Goal: Information Seeking & Learning: Understand process/instructions

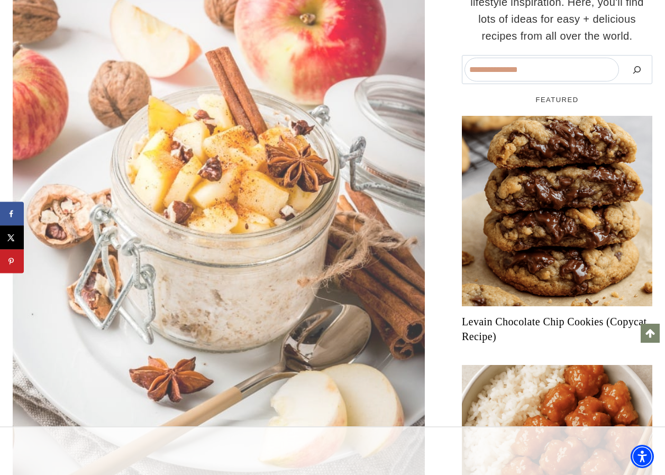
click at [303, 108] on img at bounding box center [219, 252] width 412 height 616
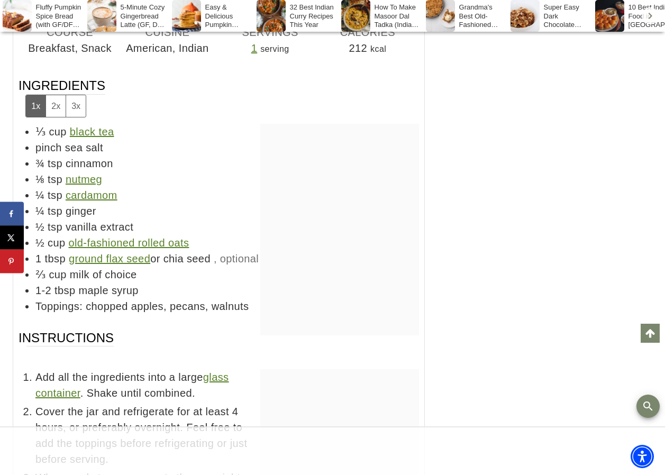
click at [60, 95] on button "2x" at bounding box center [56, 106] width 20 height 22
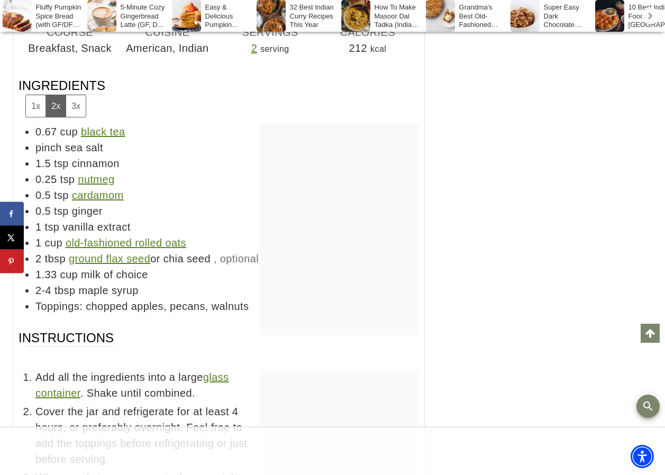
click at [74, 95] on button "3x" at bounding box center [76, 106] width 20 height 22
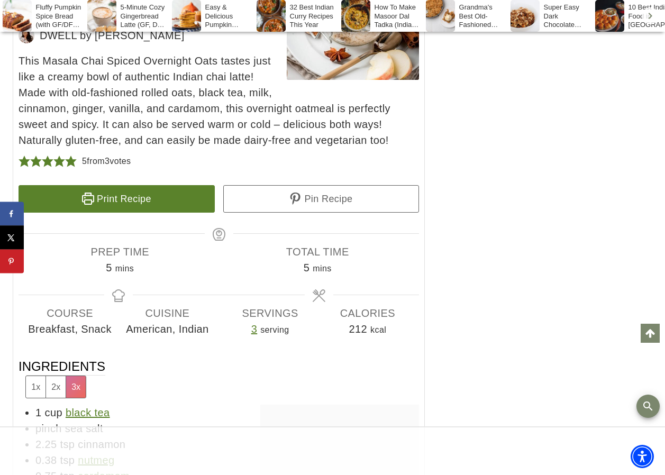
scroll to position [5612, 0]
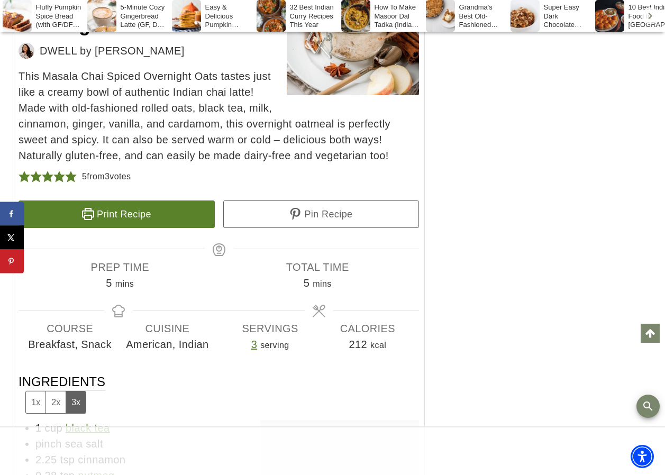
click at [31, 392] on button "1x" at bounding box center [36, 403] width 20 height 22
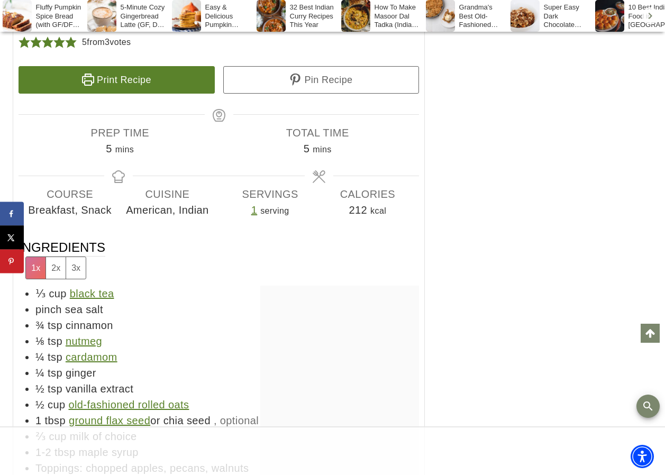
scroll to position [0, 0]
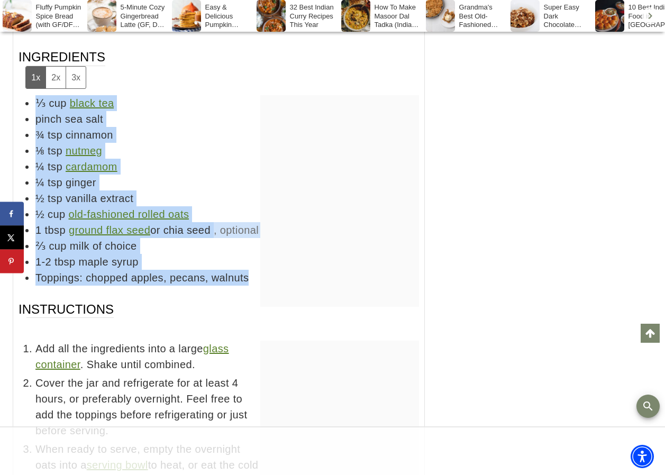
drag, startPoint x: 248, startPoint y: 252, endPoint x: 30, endPoint y: 64, distance: 288.2
click at [30, 95] on ul "⅓ cup black tea pinch sea salt ¾ tsp cinnamon ⅛ tsp nutmeg ¼ tsp cardamom ¼ tsp…" at bounding box center [219, 190] width 401 height 191
copy ul "⅓ cup black tea pinch sea salt ¾ tsp cinnamon ⅛ tsp nutmeg ¼ tsp cardamom ¼ tsp…"
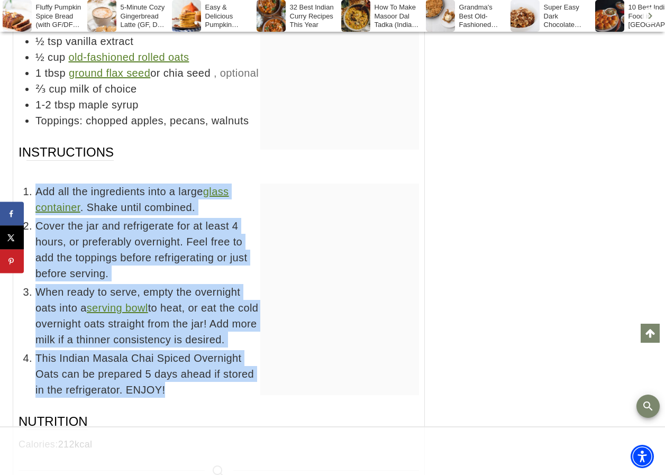
drag, startPoint x: 173, startPoint y: 366, endPoint x: 35, endPoint y: 161, distance: 246.7
click at [35, 184] on ul "Add all the ingredients into a large glass container . Shake until combined. Co…" at bounding box center [219, 291] width 401 height 214
drag, startPoint x: 35, startPoint y: 161, endPoint x: 48, endPoint y: 169, distance: 15.4
copy ul "Add all the ingredients into a large glass container . Shake until combined. Co…"
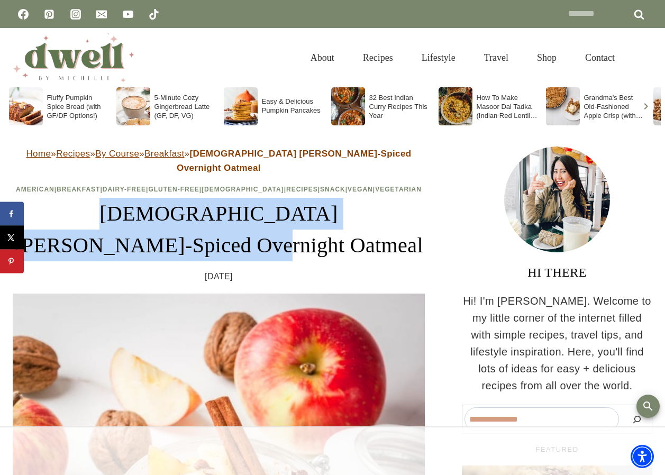
drag, startPoint x: 38, startPoint y: 201, endPoint x: 259, endPoint y: 235, distance: 223.8
click at [259, 235] on h1 "[DEMOGRAPHIC_DATA] [PERSON_NAME]-Spiced Overnight Oatmeal" at bounding box center [219, 230] width 412 height 64
drag, startPoint x: 259, startPoint y: 235, endPoint x: 234, endPoint y: 207, distance: 37.9
copy h1 "[DEMOGRAPHIC_DATA] [PERSON_NAME]-Spiced Overnight Oatmeal"
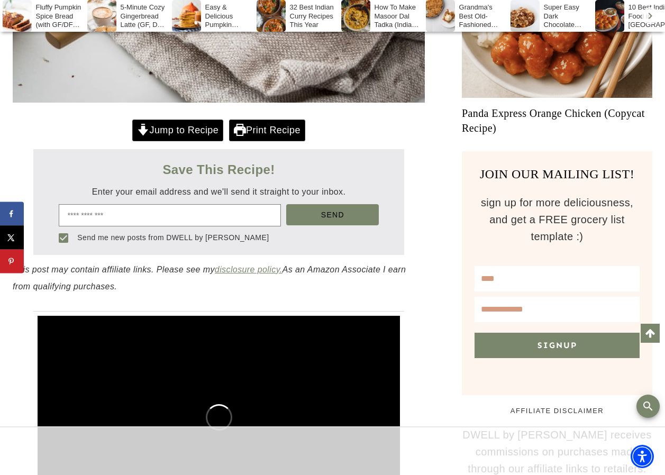
scroll to position [819, 0]
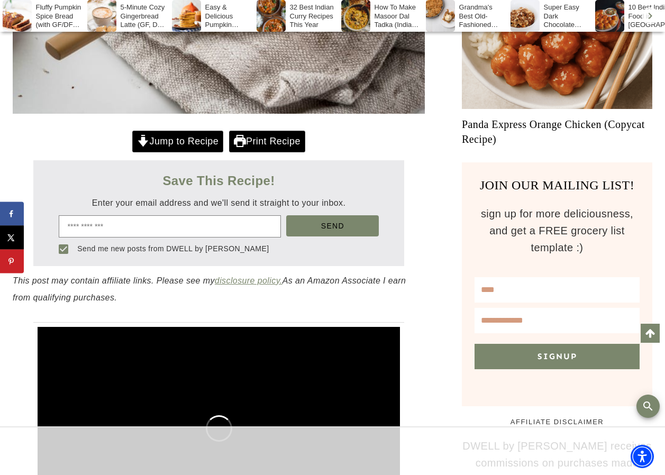
click at [167, 131] on link "Jump to Recipe" at bounding box center [177, 142] width 91 height 22
